Goal: Information Seeking & Learning: Learn about a topic

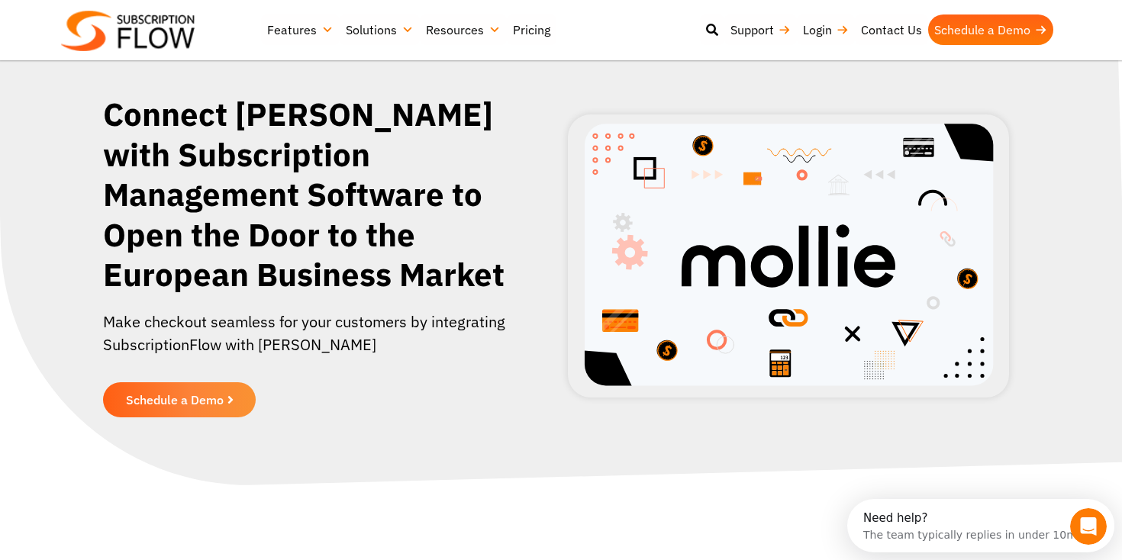
scroll to position [56, 0]
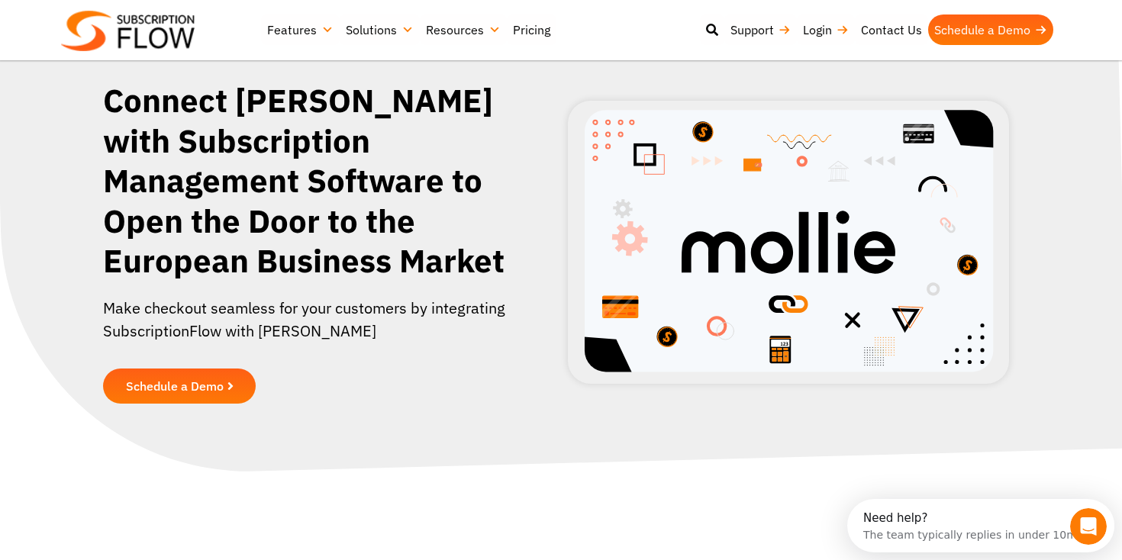
click at [178, 371] on link "Schedule a Demo" at bounding box center [179, 386] width 153 height 35
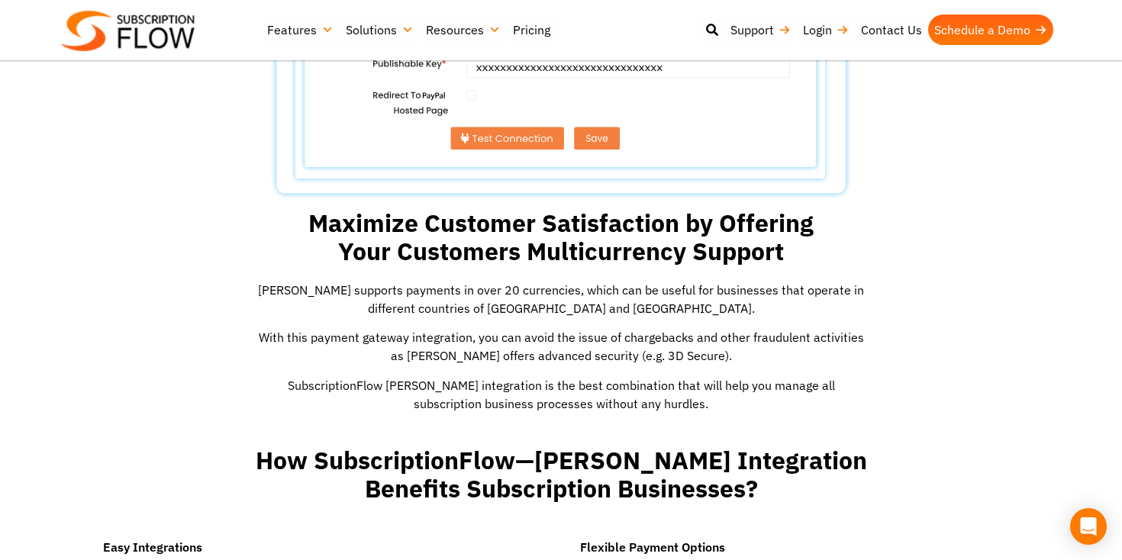
scroll to position [1263, 0]
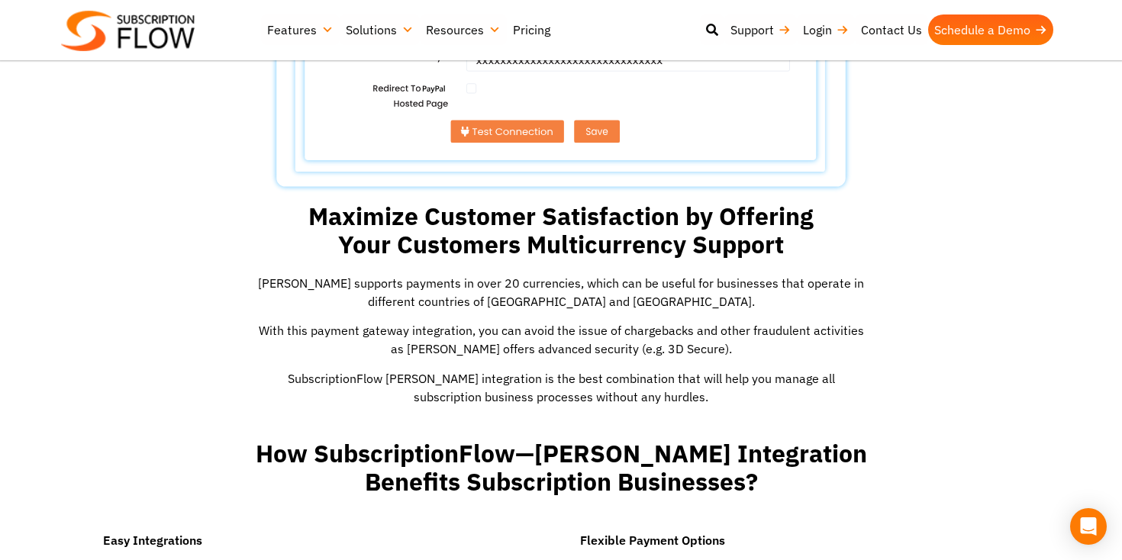
click at [532, 30] on link "Pricing" at bounding box center [532, 29] width 50 height 31
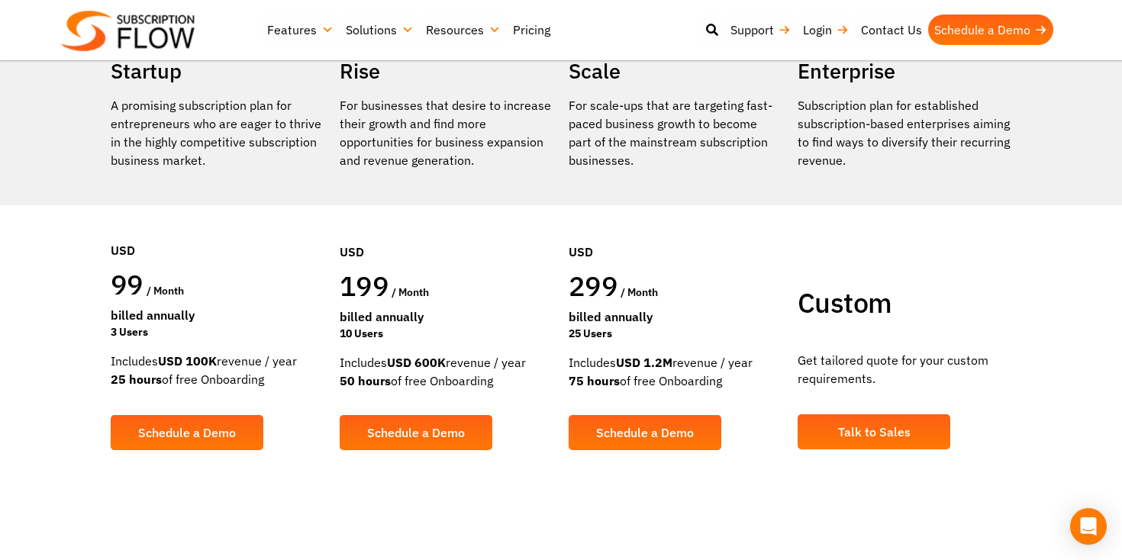
scroll to position [314, 0]
